Goal: Transaction & Acquisition: Book appointment/travel/reservation

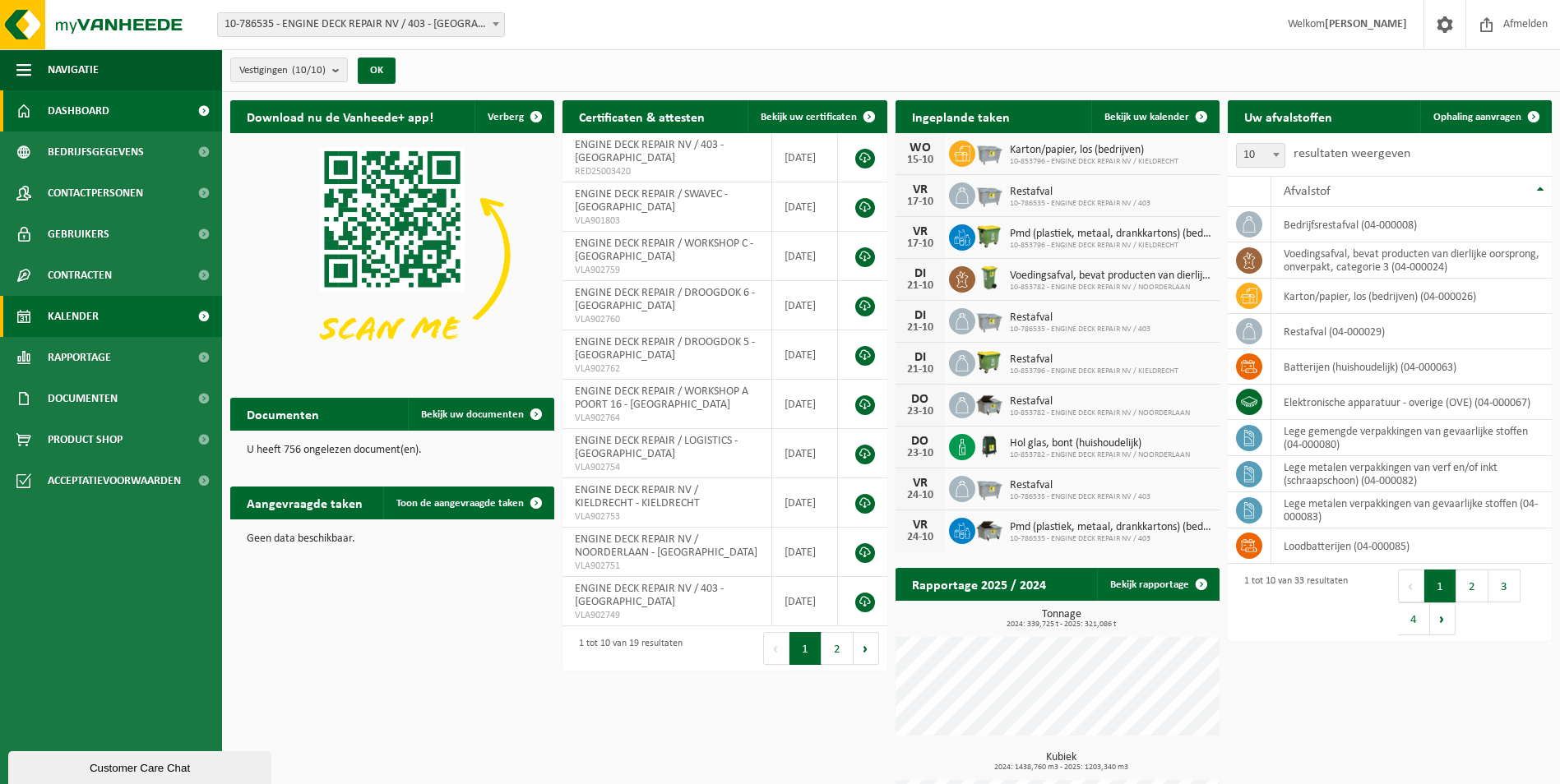
click at [65, 303] on span "Kalender" at bounding box center [73, 316] width 51 height 41
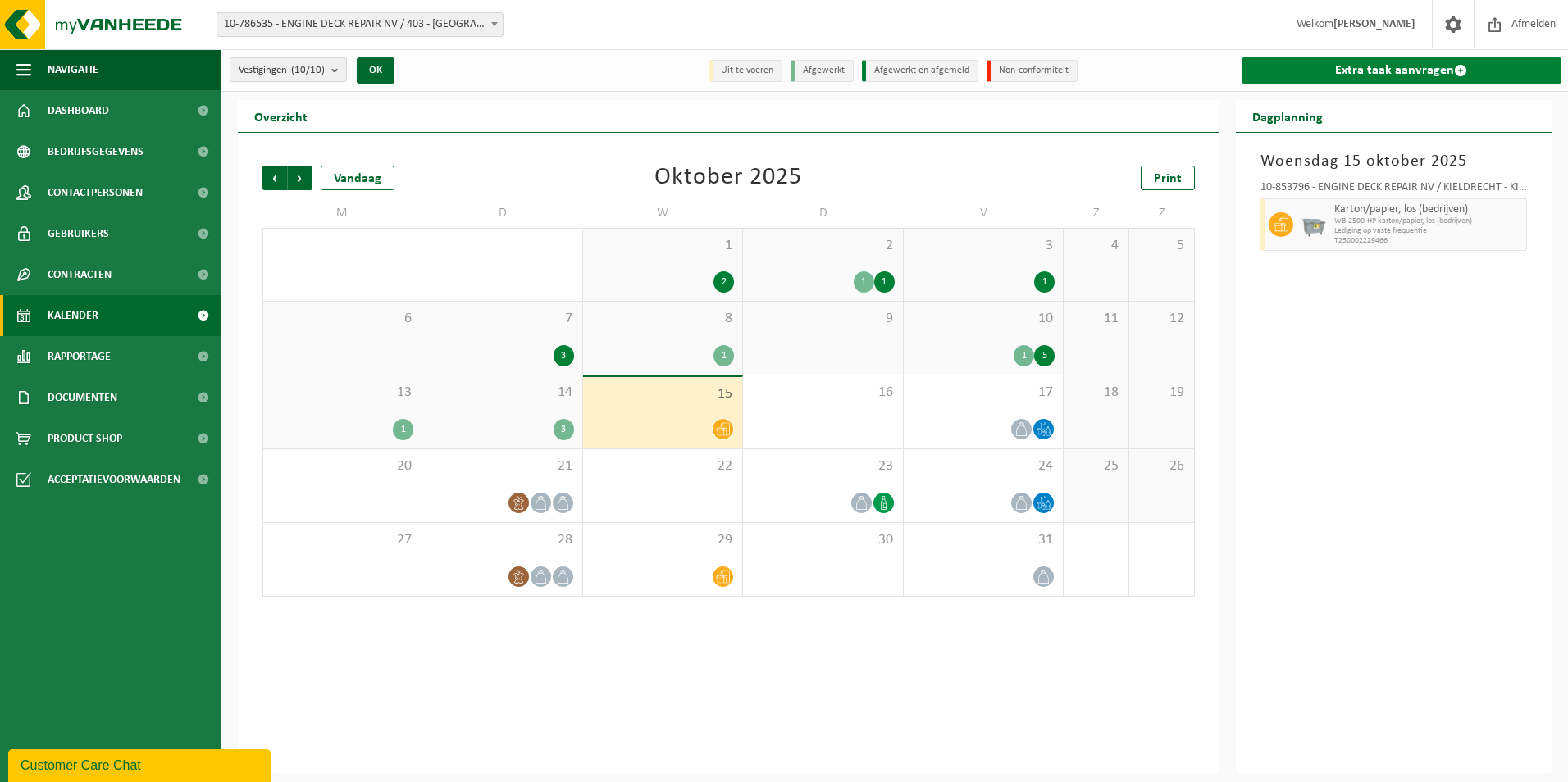
click at [1430, 66] on link "Extra taak aanvragen" at bounding box center [1402, 70] width 321 height 26
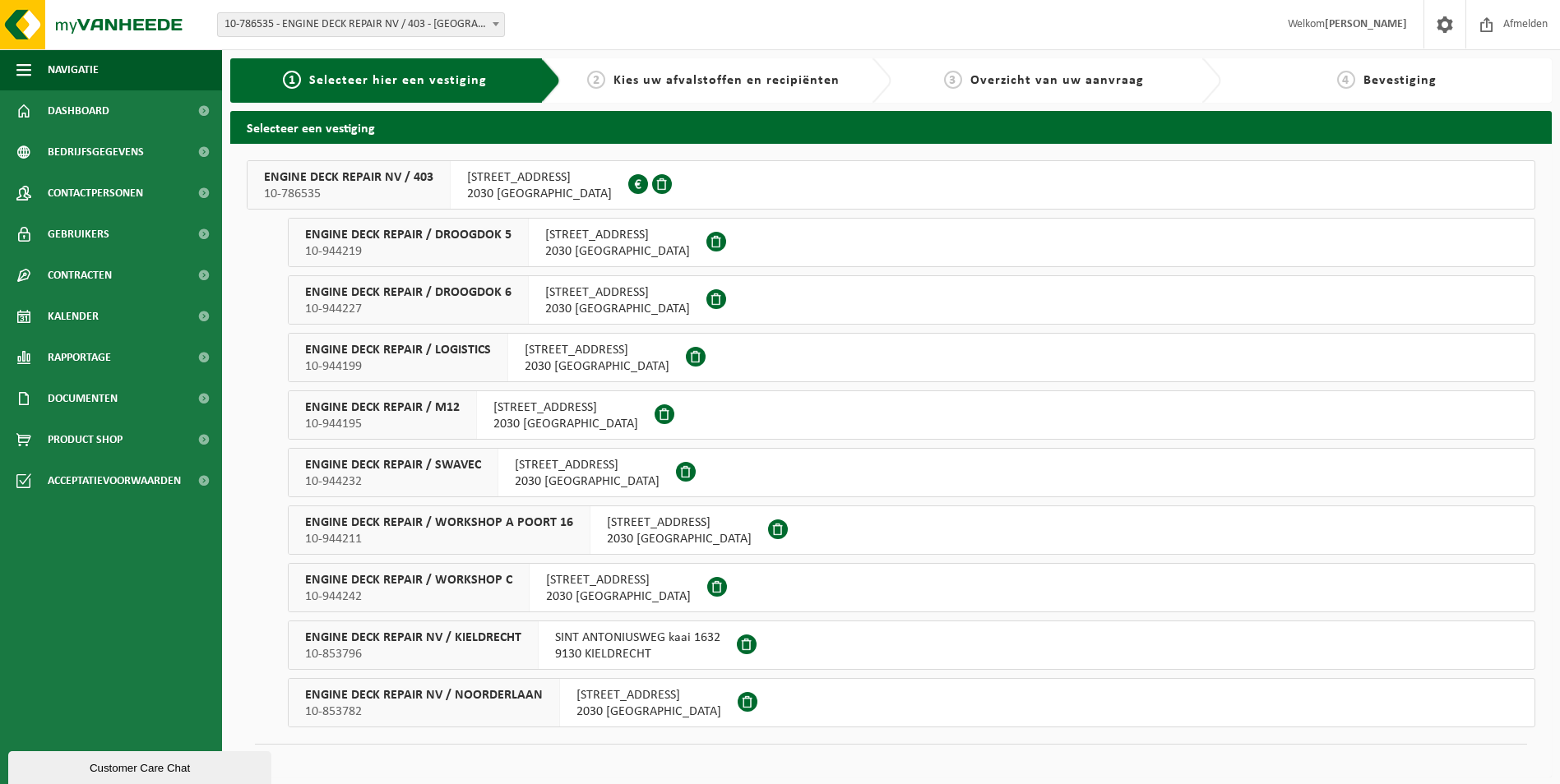
click at [506, 528] on span "ENGINE DECK REPAIR / WORKSHOP A POORT 16" at bounding box center [438, 523] width 268 height 17
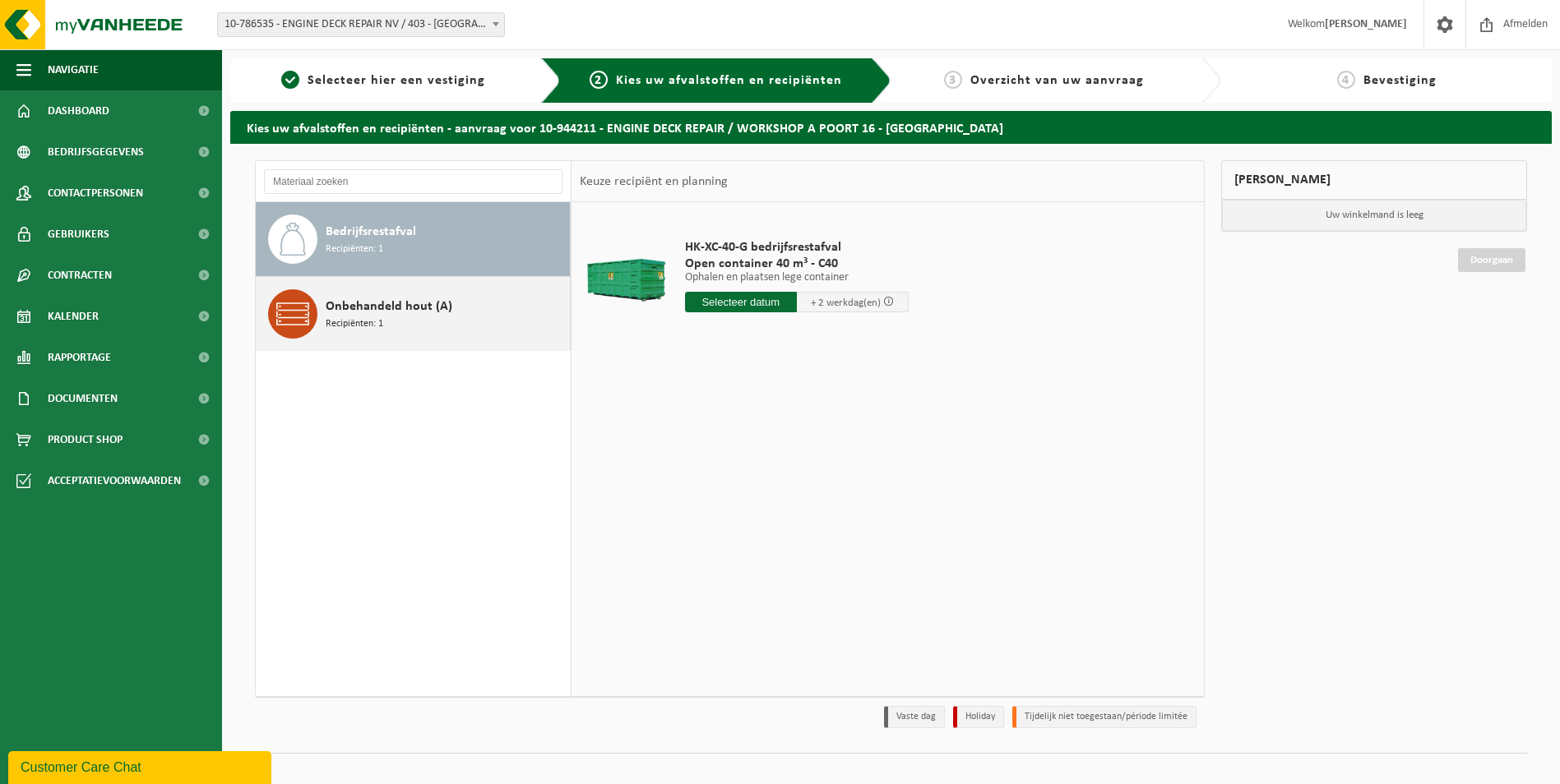
click at [455, 304] on div "Onbehandeld hout (A) Recipiënten: 1" at bounding box center [446, 314] width 240 height 50
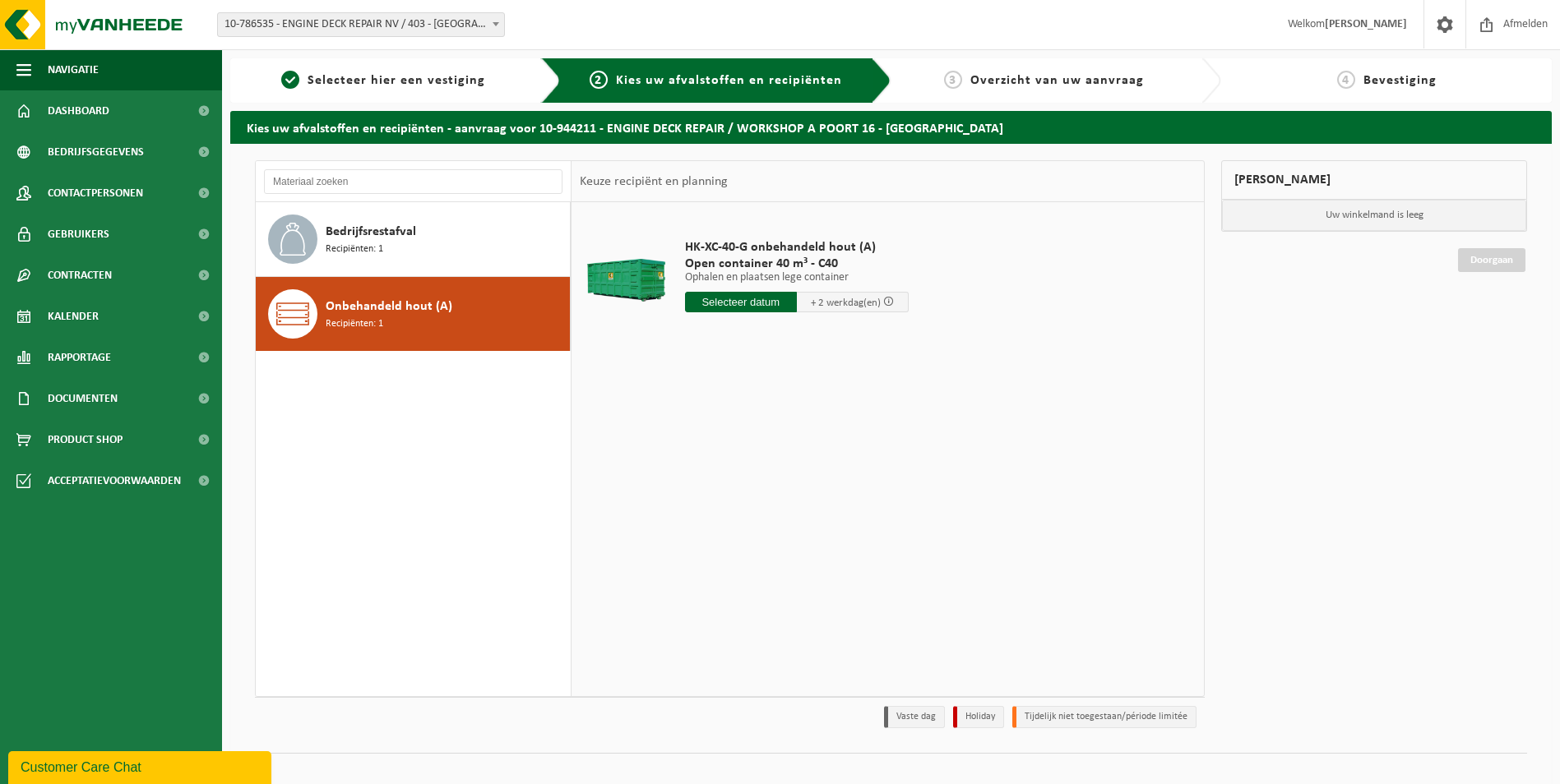
click at [783, 304] on input "text" at bounding box center [741, 302] width 112 height 20
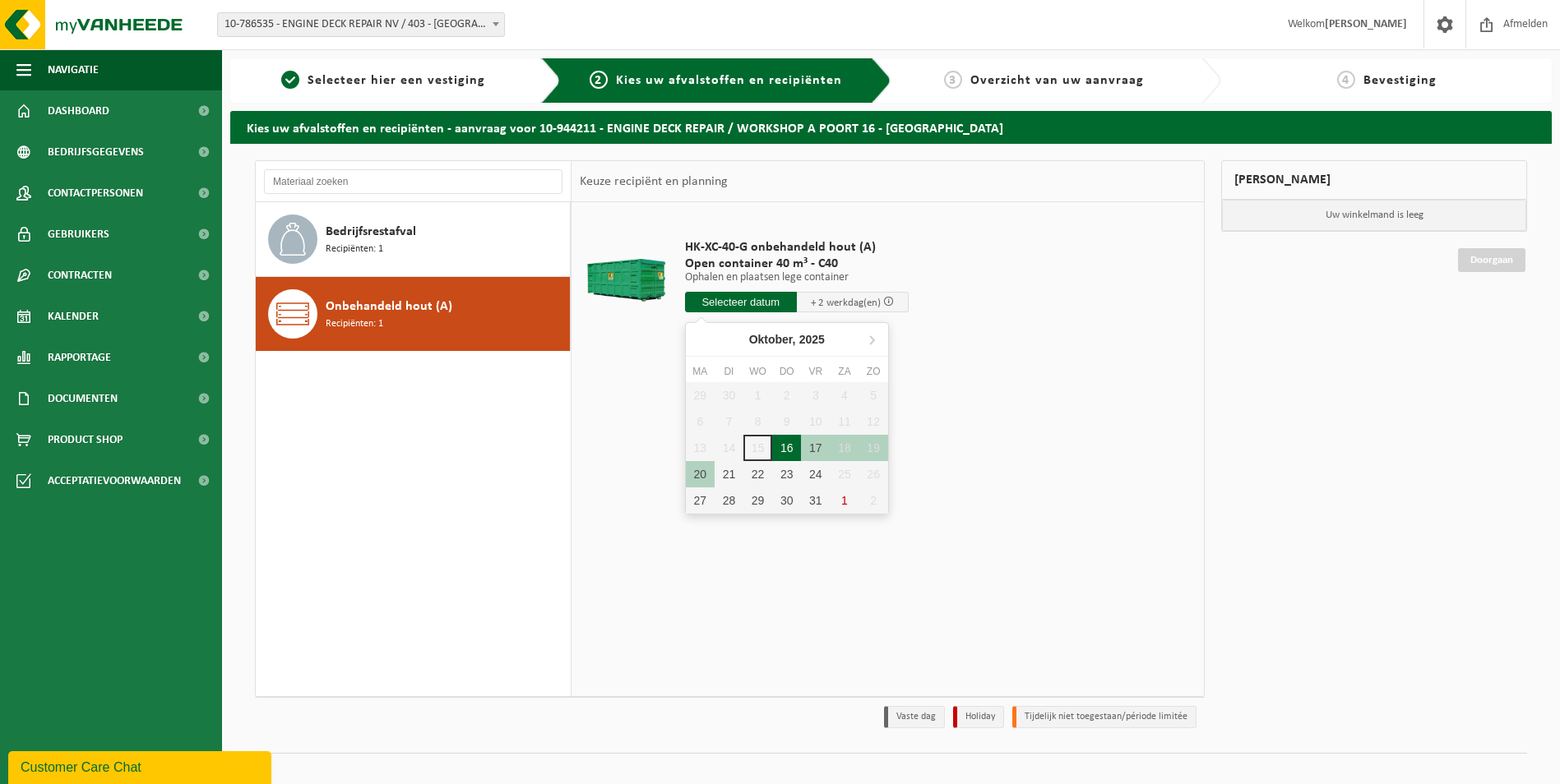
click at [788, 451] on div "16" at bounding box center [787, 447] width 29 height 26
type input "Van 2025-10-16"
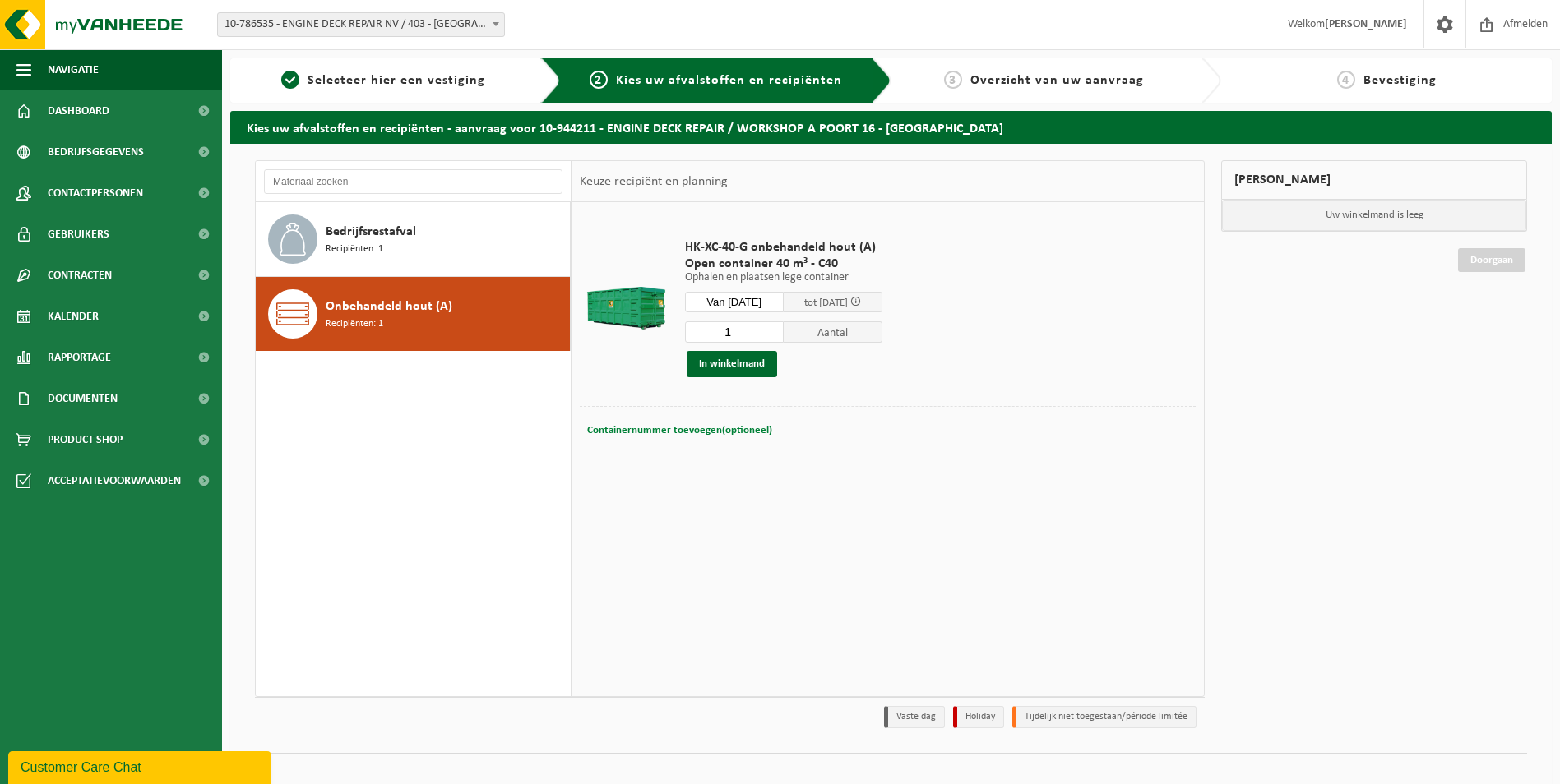
click at [692, 428] on span "Containernummer toevoegen(optioneel)" at bounding box center [679, 430] width 185 height 11
type input "C40.1453"
click at [742, 363] on button "In winkelmand" at bounding box center [732, 363] width 91 height 26
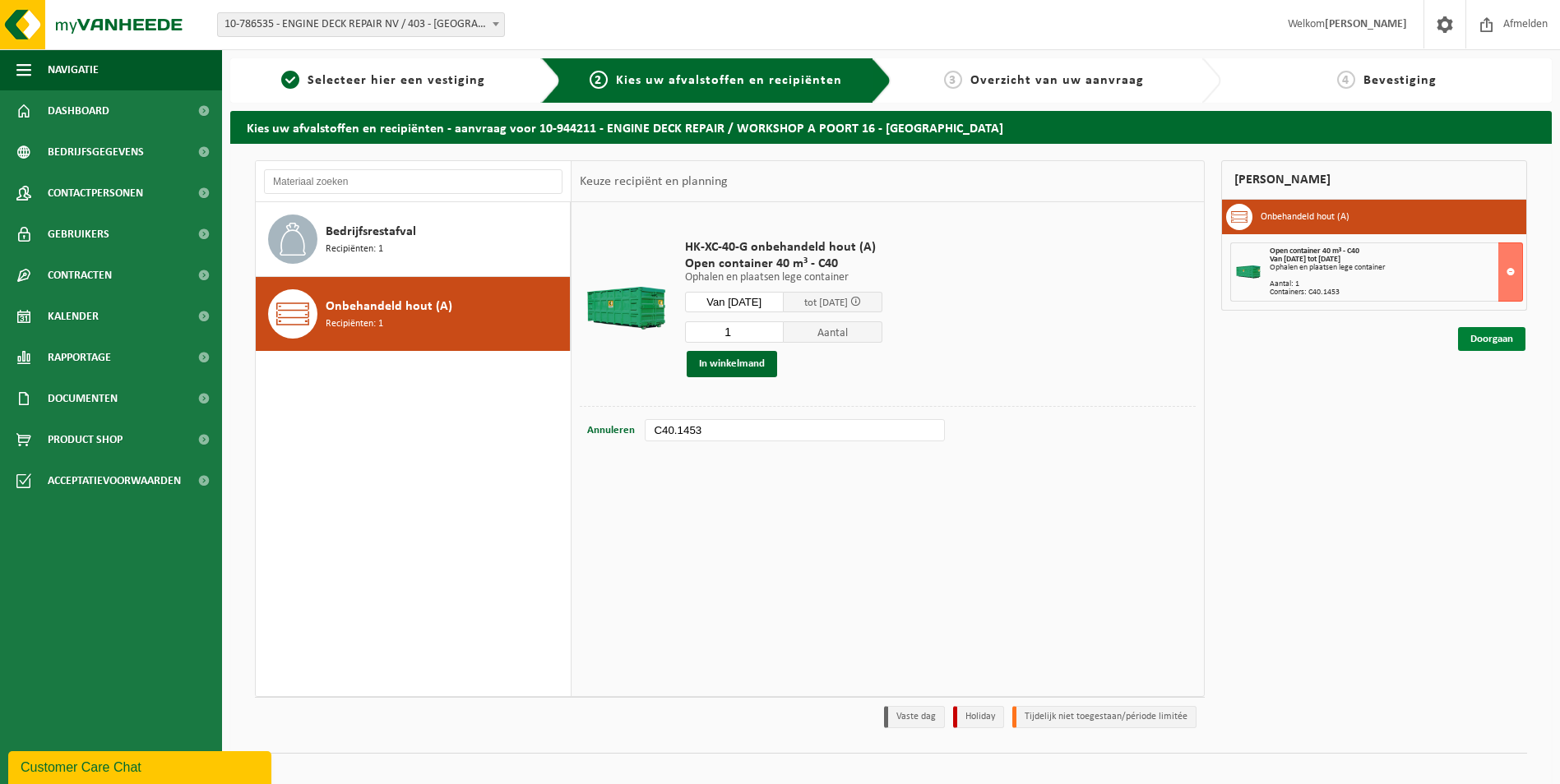
click at [1495, 339] on link "Doorgaan" at bounding box center [1491, 339] width 67 height 24
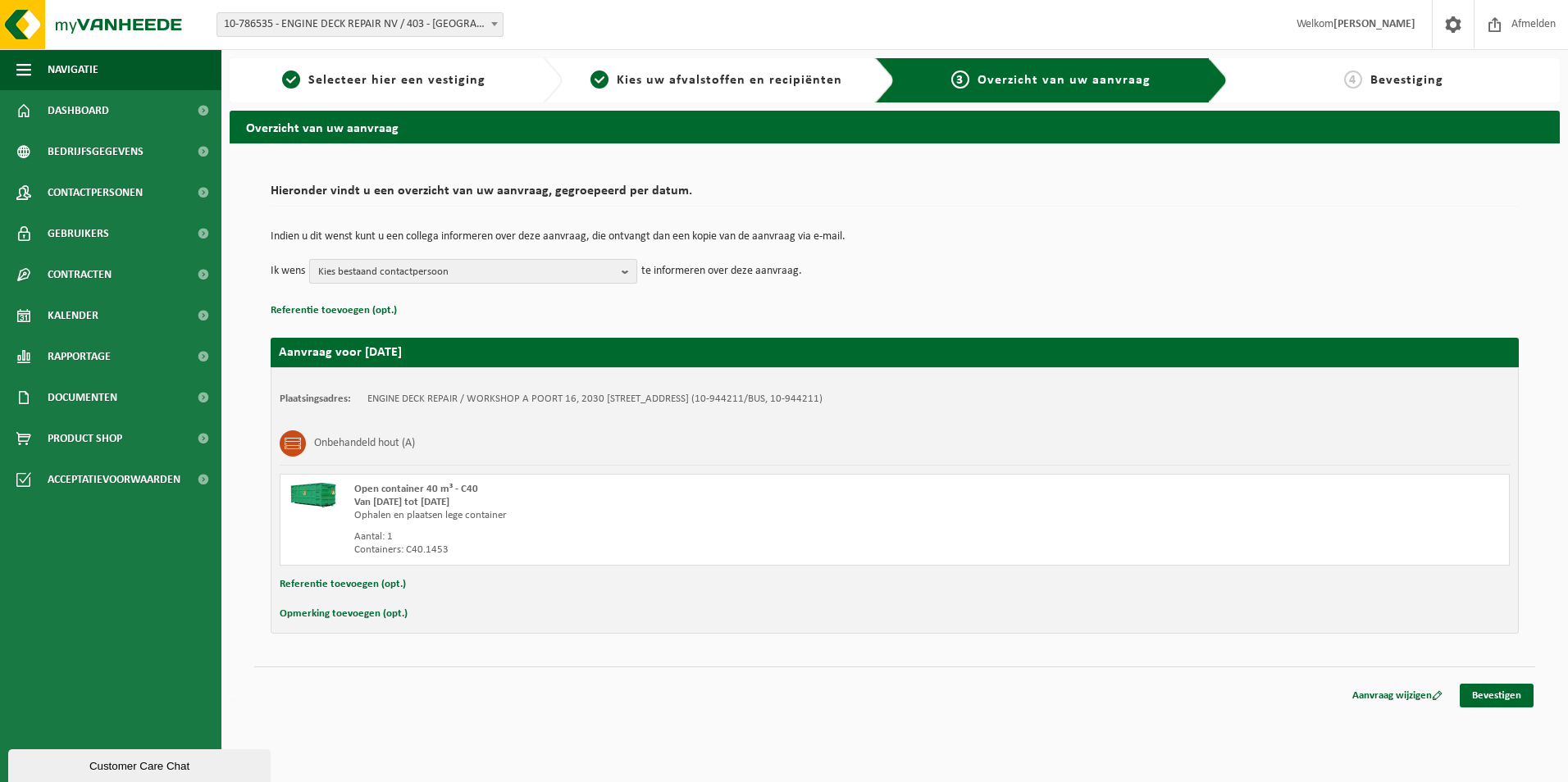
click at [493, 277] on span "Kies bestaand contactpersoon" at bounding box center [467, 271] width 297 height 24
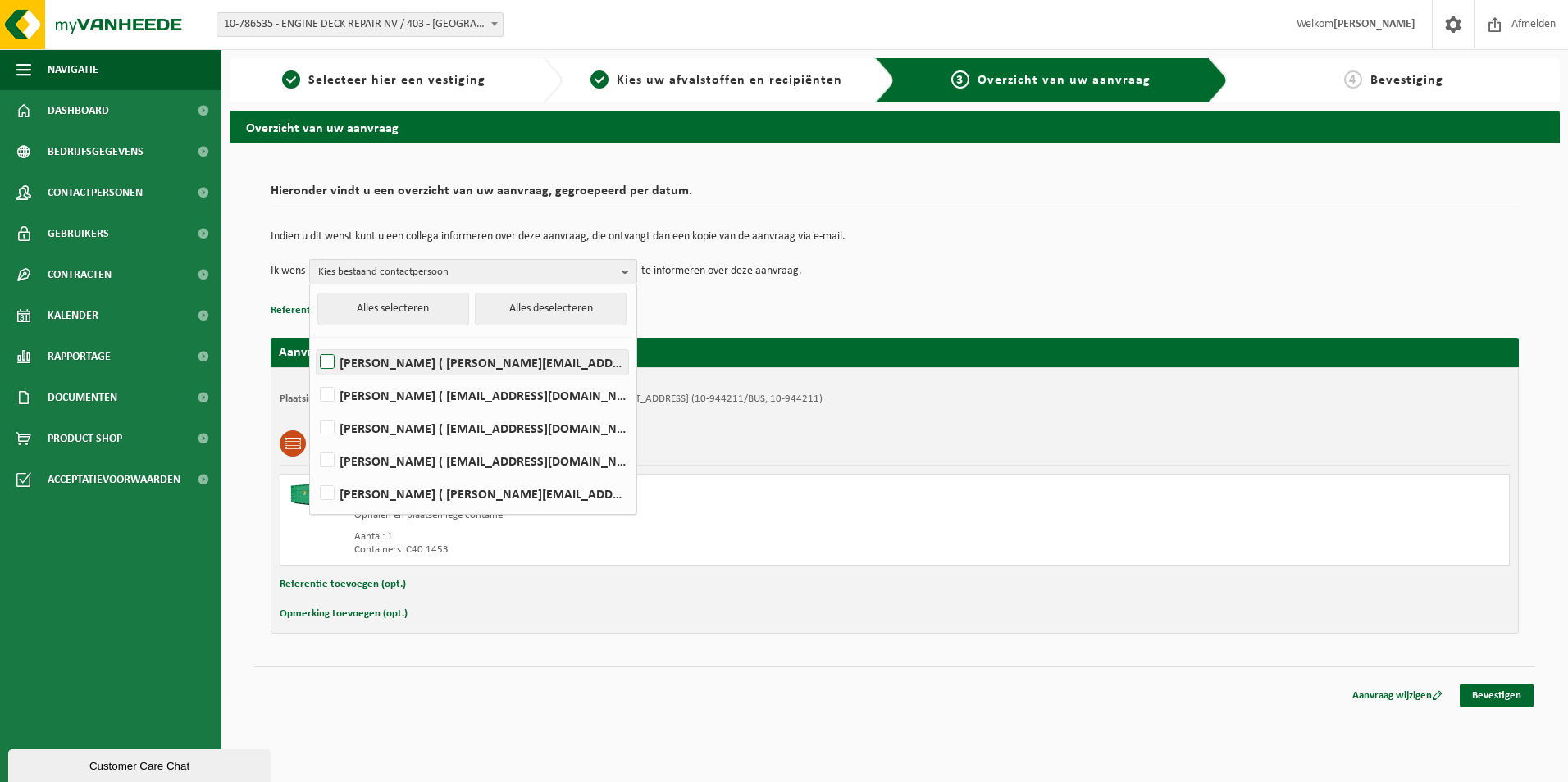
click at [398, 366] on label "[PERSON_NAME] ( [PERSON_NAME][EMAIL_ADDRESS][PERSON_NAME][DOMAIN_NAME] )" at bounding box center [472, 362] width 312 height 24
click at [314, 342] on input "[PERSON_NAME] ( [PERSON_NAME][EMAIL_ADDRESS][PERSON_NAME][DOMAIN_NAME] )" at bounding box center [313, 341] width 1 height 1
checkbox input "true"
click at [398, 400] on label "[PERSON_NAME] ( [EMAIL_ADDRESS][DOMAIN_NAME] )" at bounding box center [472, 394] width 312 height 24
click at [314, 375] on input "[PERSON_NAME] ( [EMAIL_ADDRESS][DOMAIN_NAME] )" at bounding box center [313, 374] width 1 height 1
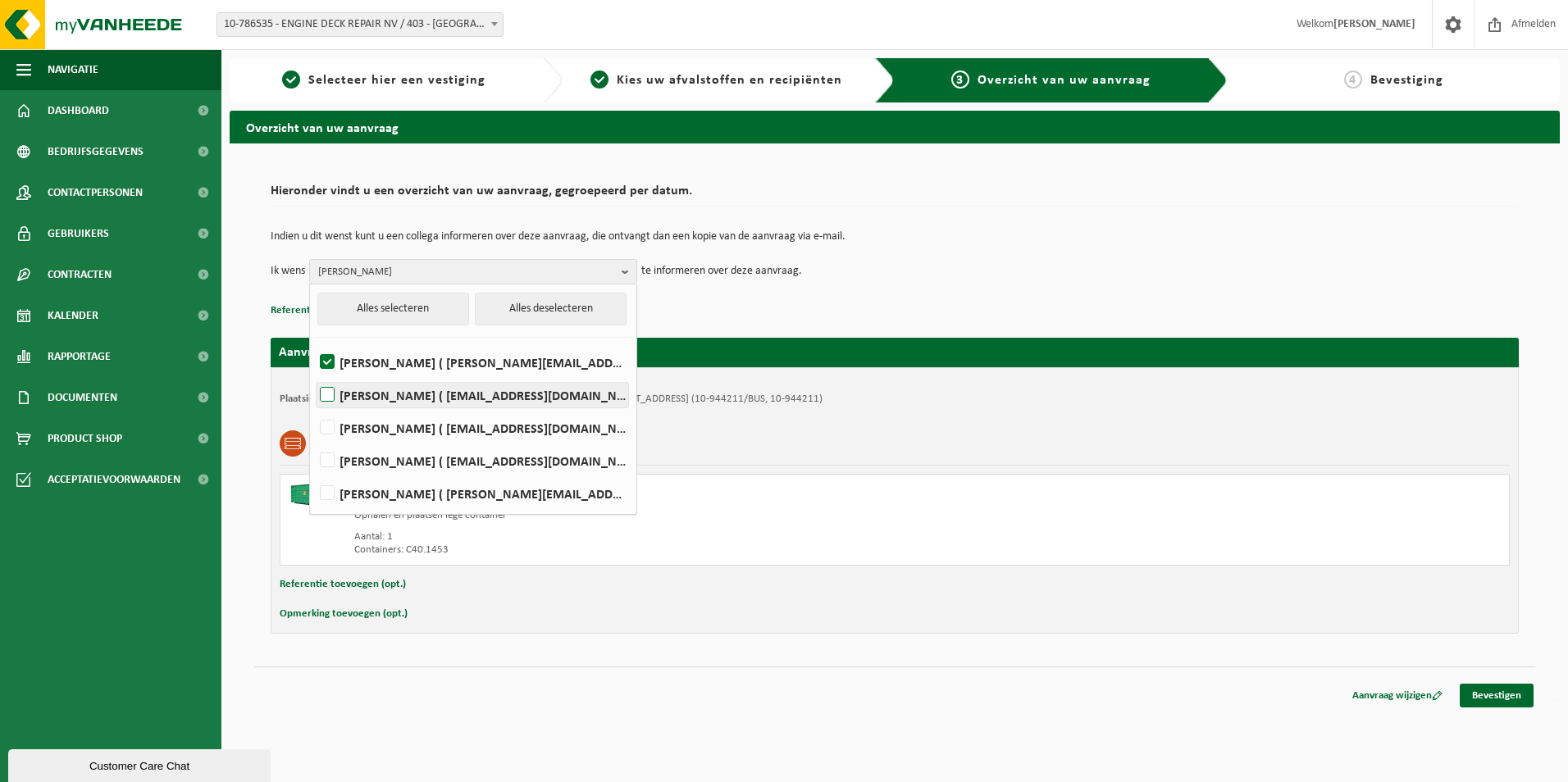
checkbox input "true"
click at [396, 427] on label "[PERSON_NAME] ( [EMAIL_ADDRESS][DOMAIN_NAME] )" at bounding box center [472, 428] width 312 height 24
click at [314, 408] on input "[PERSON_NAME] ( [EMAIL_ADDRESS][DOMAIN_NAME] )" at bounding box center [313, 407] width 1 height 1
checkbox input "true"
click at [1194, 239] on p "Indien u dit wenst kunt u een collega informeren over deze aanvraag, die ontvan…" at bounding box center [895, 237] width 1249 height 12
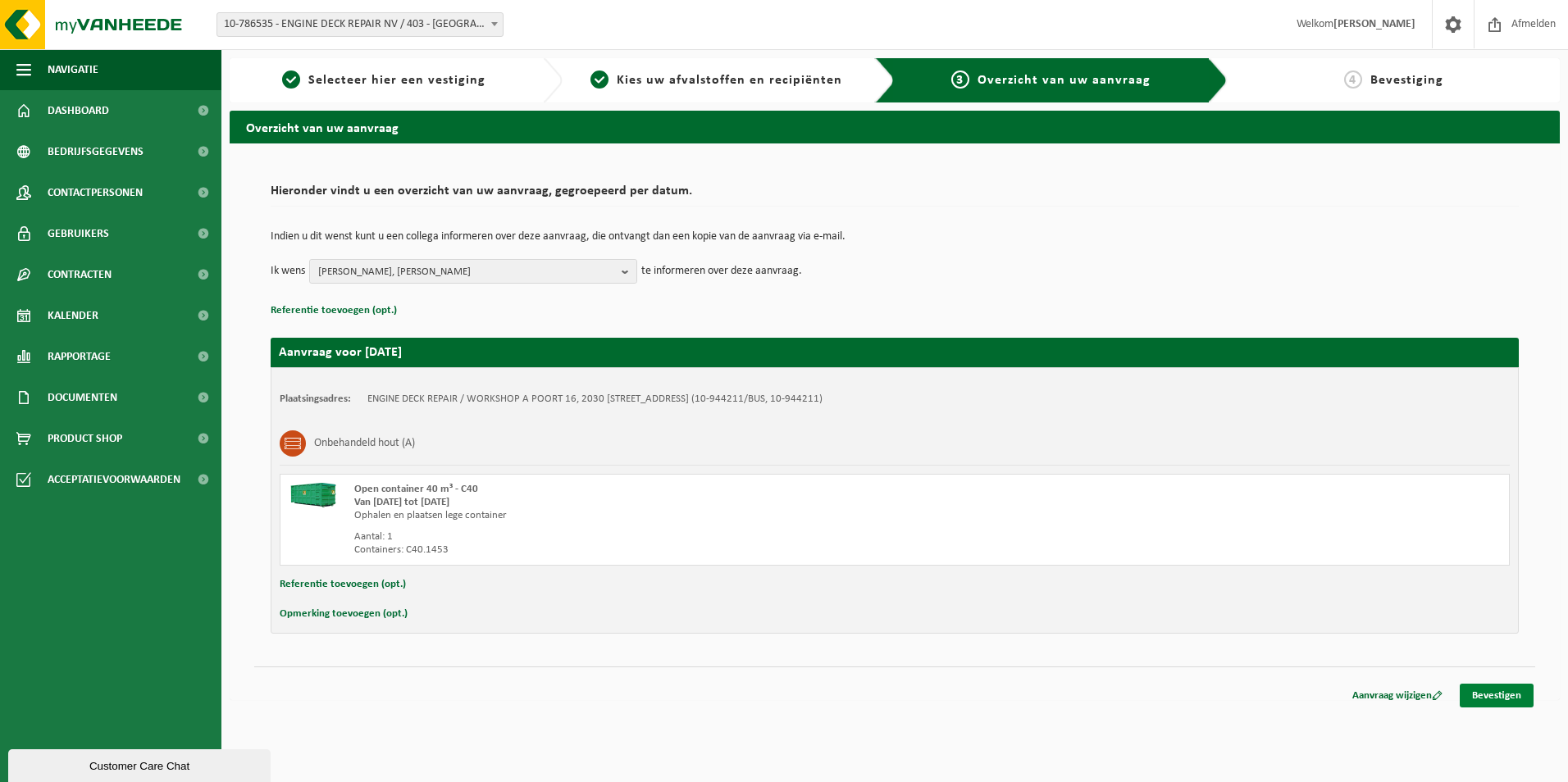
click at [1512, 697] on link "Bevestigen" at bounding box center [1497, 696] width 74 height 23
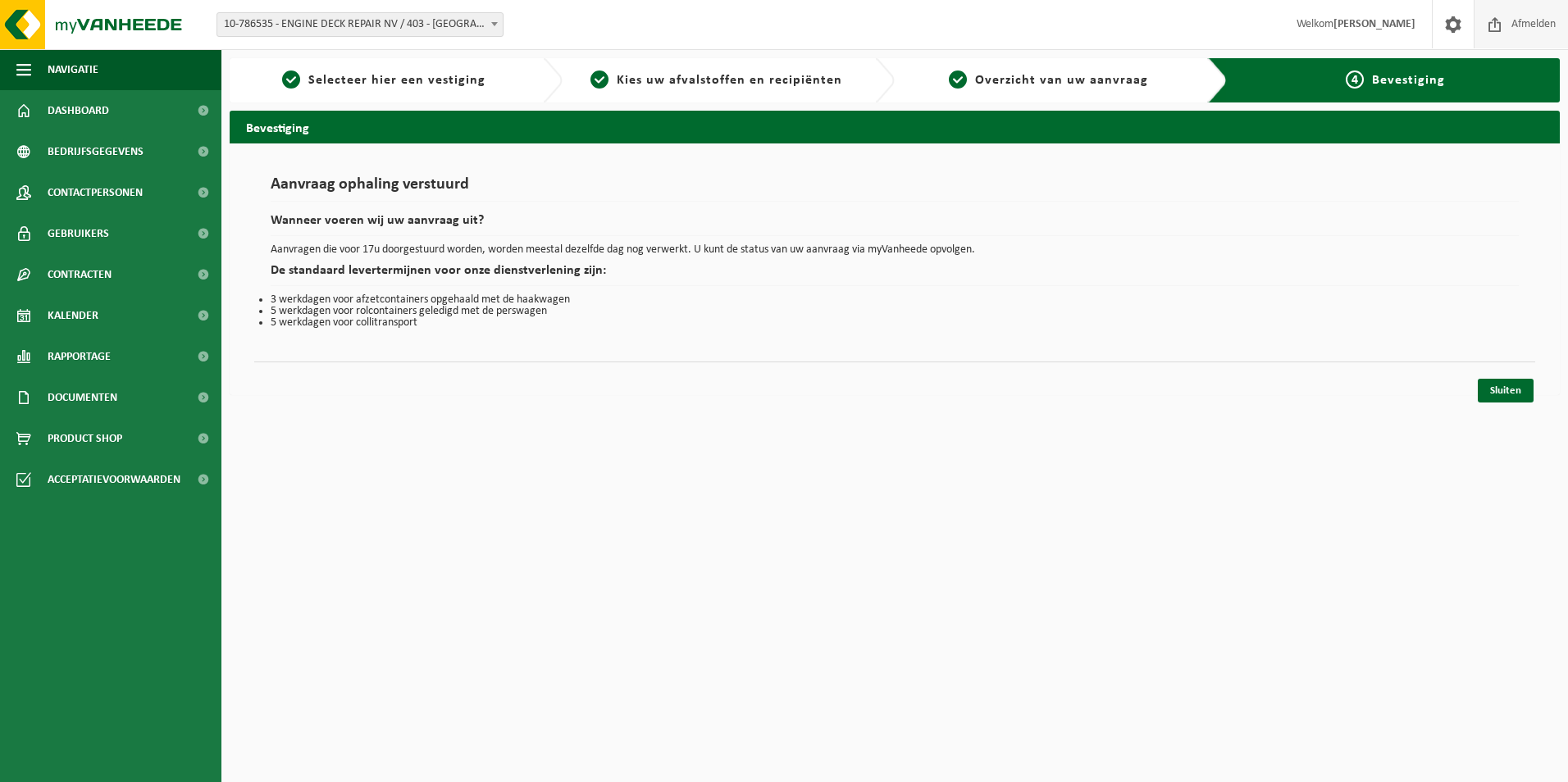
click at [1502, 18] on span at bounding box center [1495, 24] width 24 height 49
